Goal: Navigation & Orientation: Find specific page/section

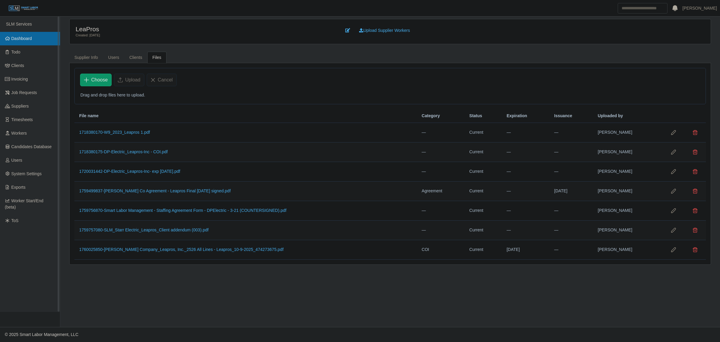
click at [4, 36] on link "Dashboard" at bounding box center [30, 39] width 60 height 14
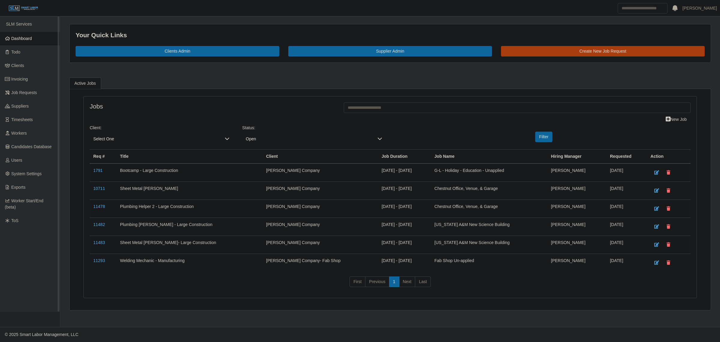
click at [17, 40] on span "Dashboard" at bounding box center [21, 38] width 21 height 5
click at [213, 84] on ul "Active Jobs" at bounding box center [390, 82] width 642 height 11
